Goal: Register for event/course

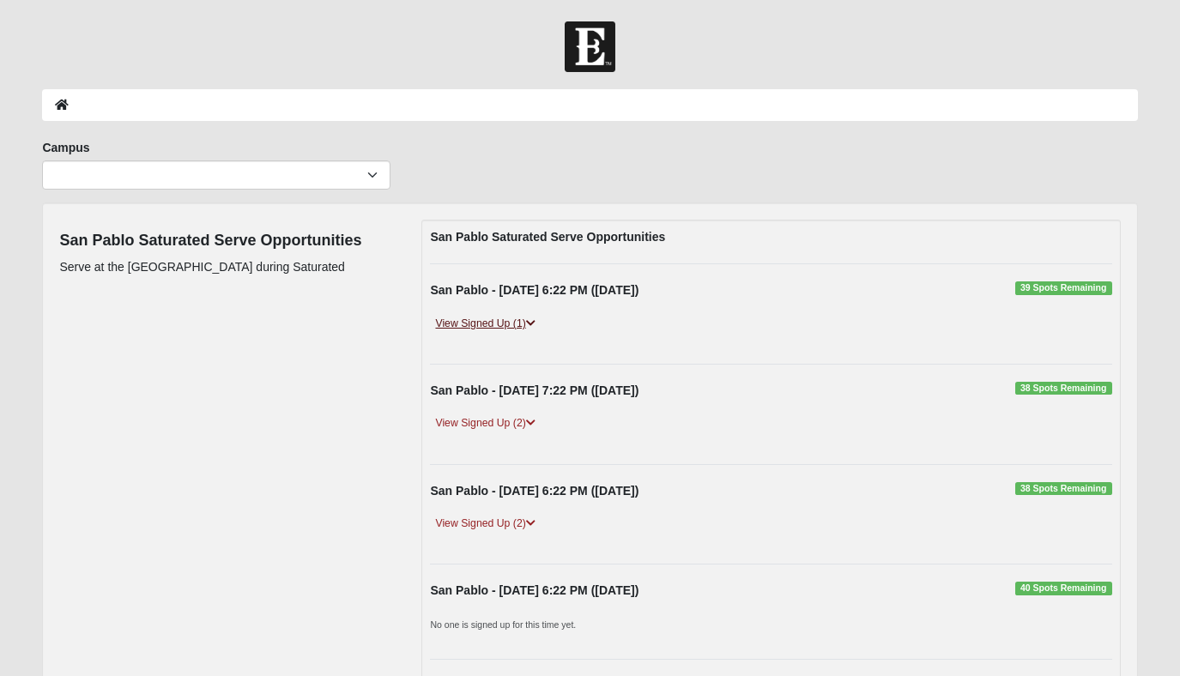
click at [493, 319] on link "View Signed Up (1)" at bounding box center [485, 324] width 110 height 18
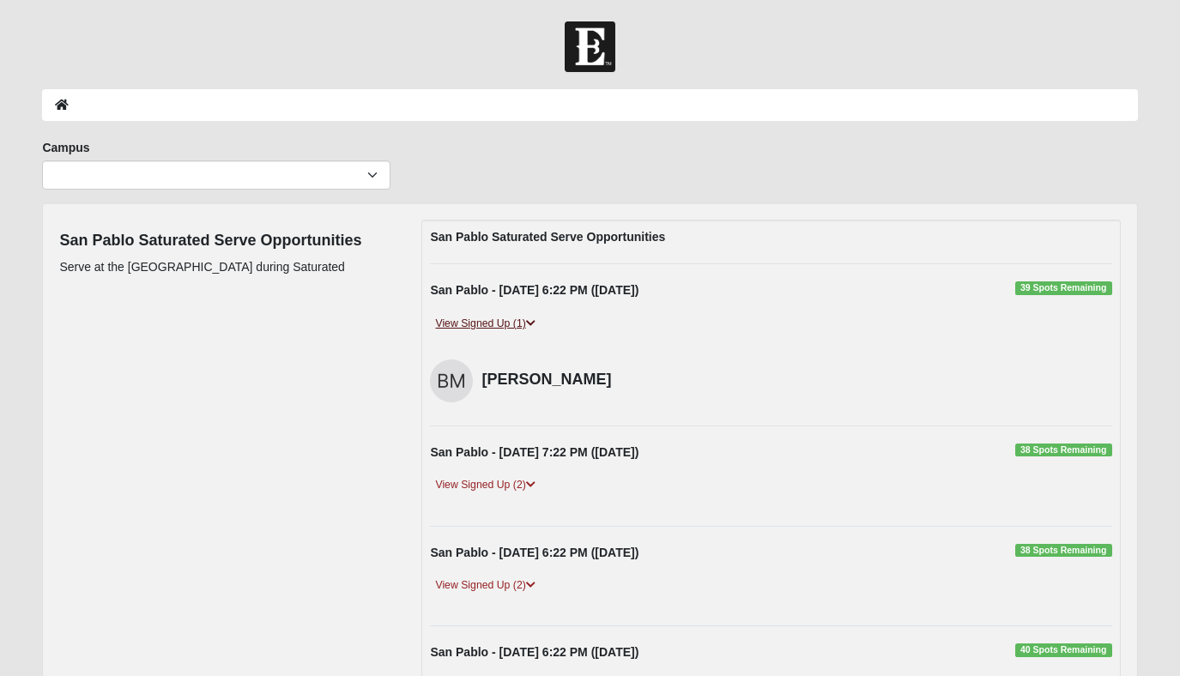
click at [493, 318] on link "View Signed Up (1)" at bounding box center [485, 324] width 110 height 18
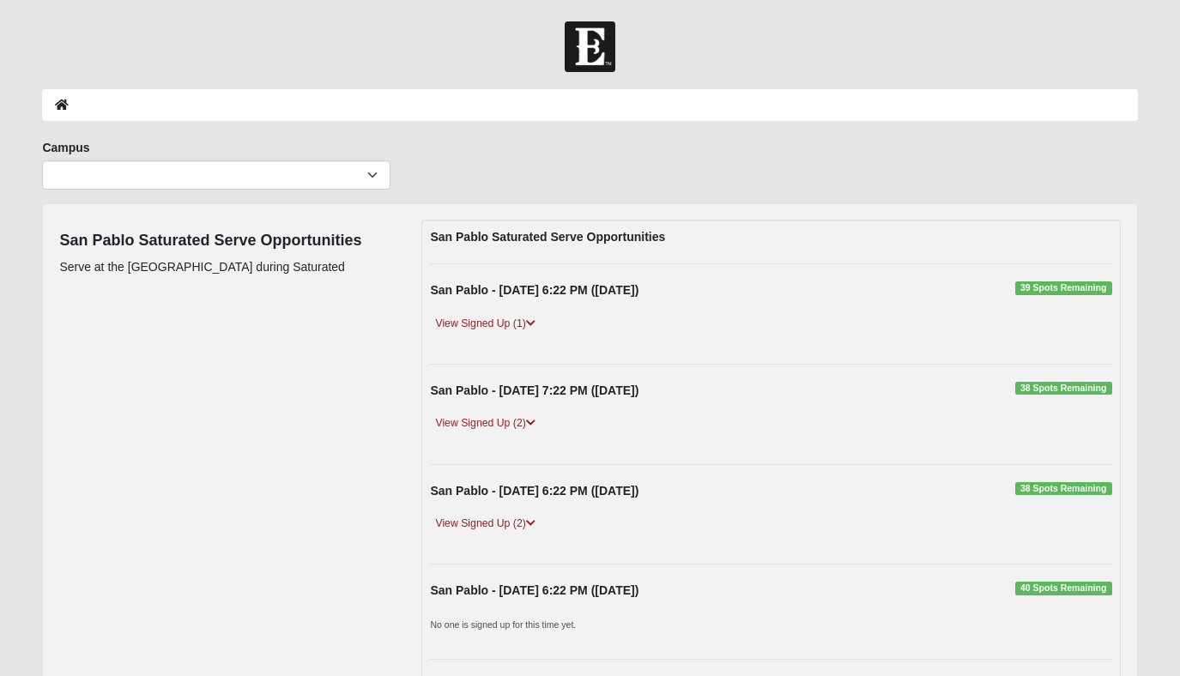
click at [335, 388] on div "San Pablo Saturated Serve Opportunities Serve at the San Pablo Campus during Sa…" at bounding box center [589, 622] width 1086 height 805
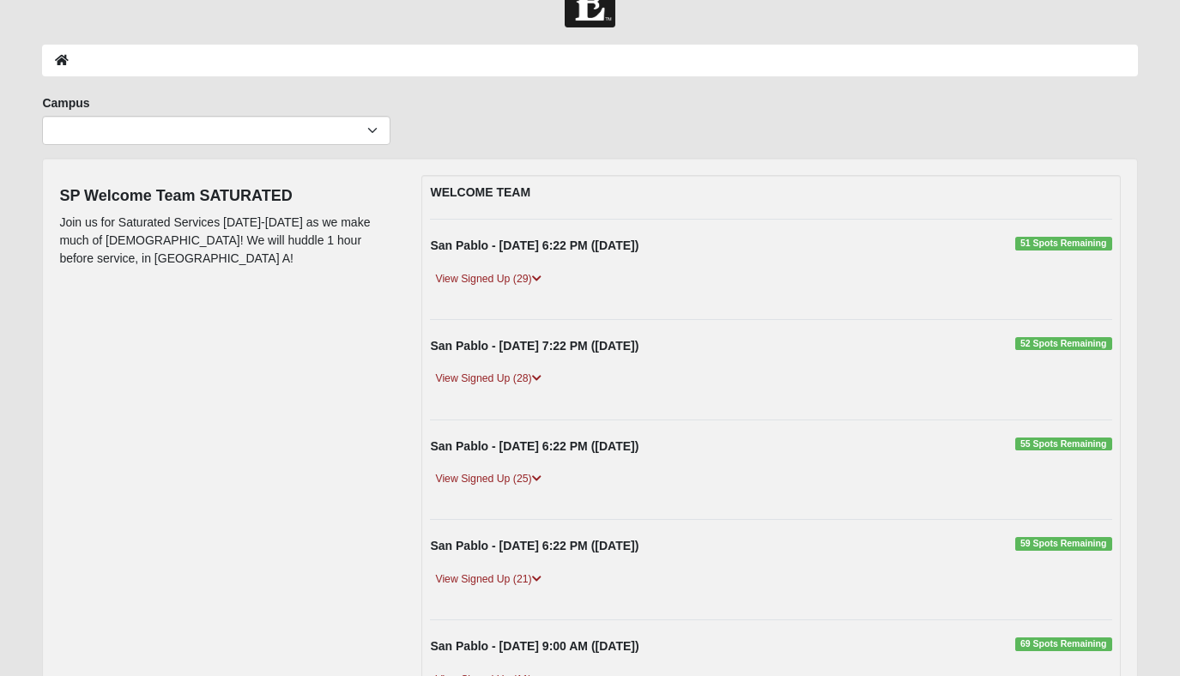
scroll to position [46, 0]
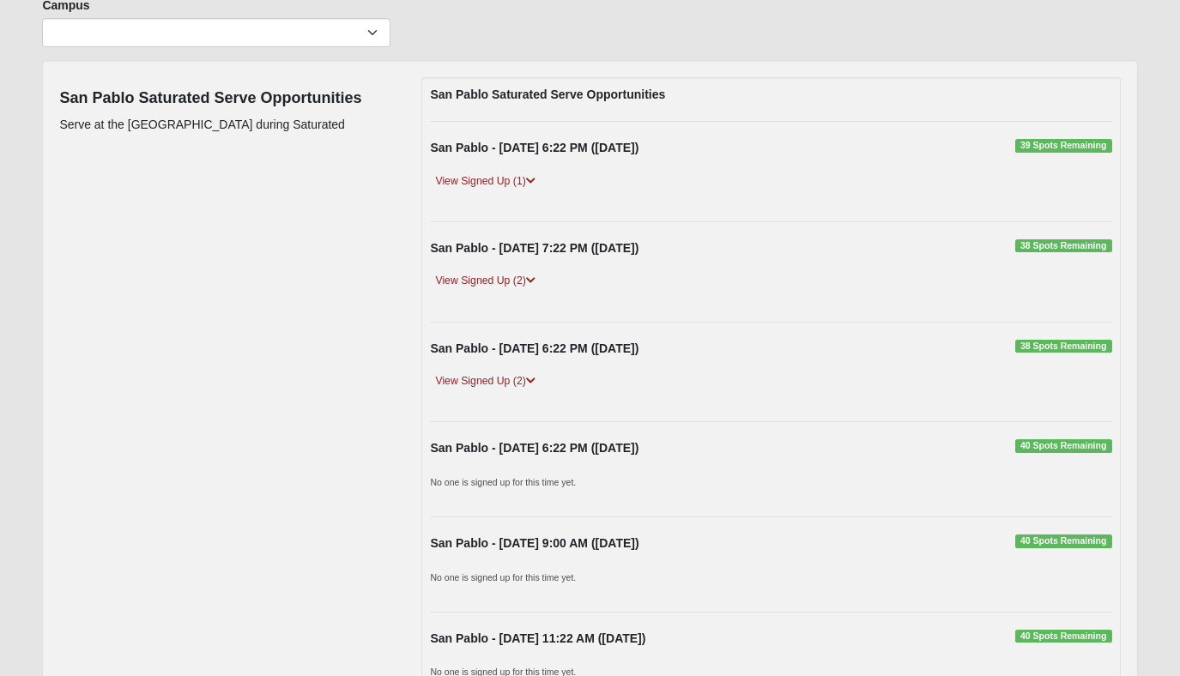
scroll to position [143, 0]
